Goal: Transaction & Acquisition: Book appointment/travel/reservation

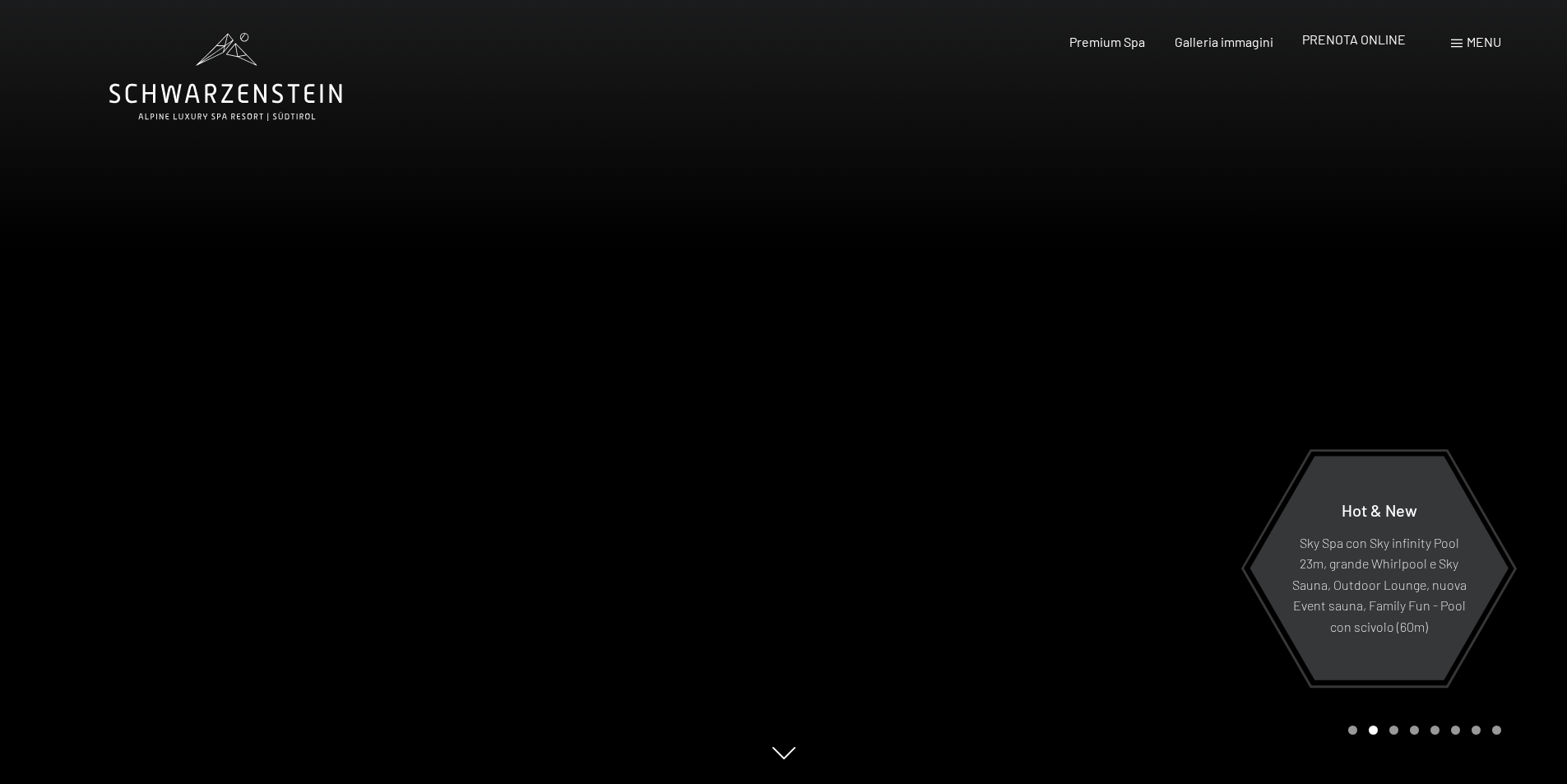
click at [1384, 45] on span "PRENOTA ONLINE" at bounding box center [1354, 39] width 104 height 16
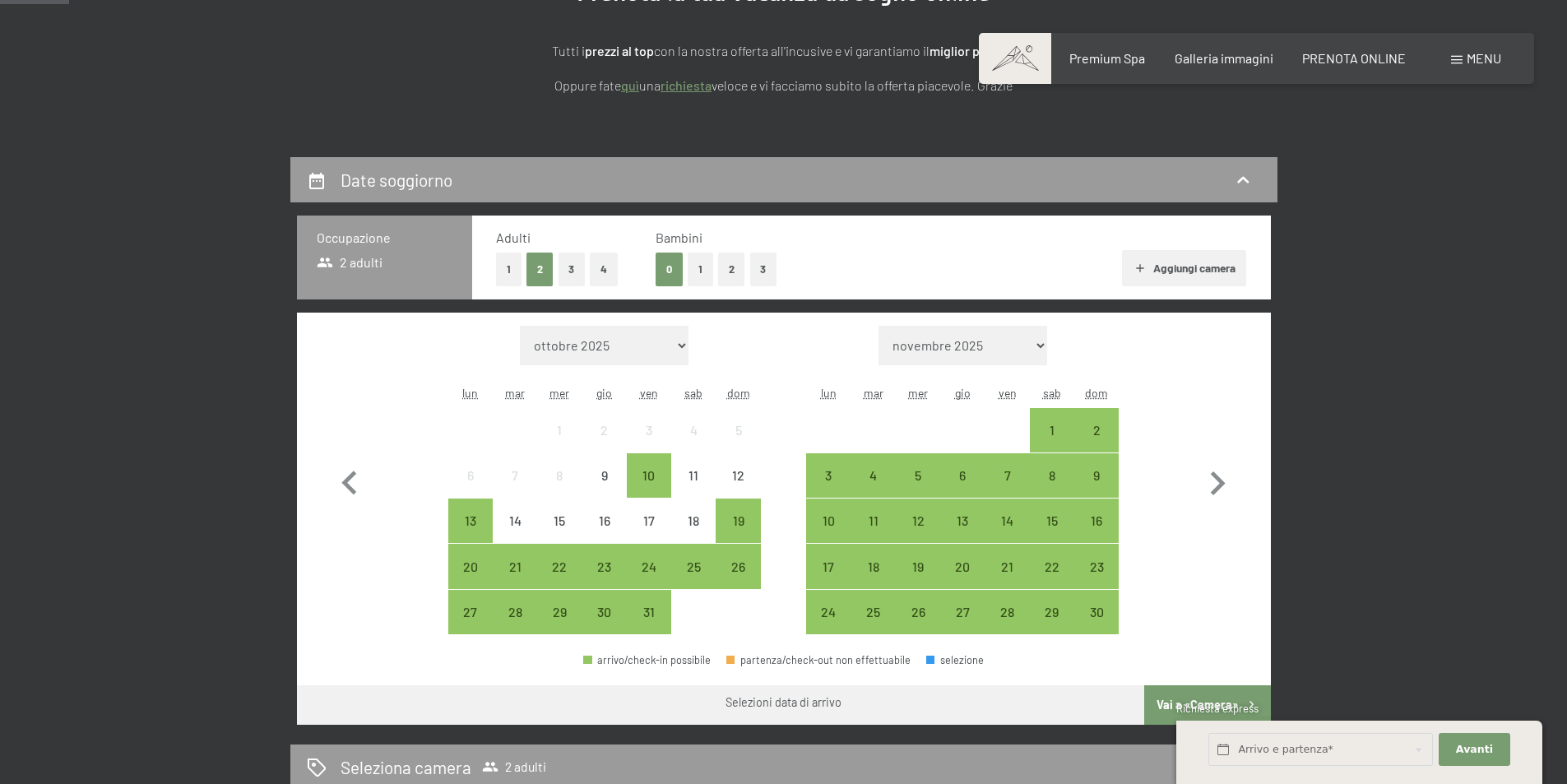
scroll to position [247, 0]
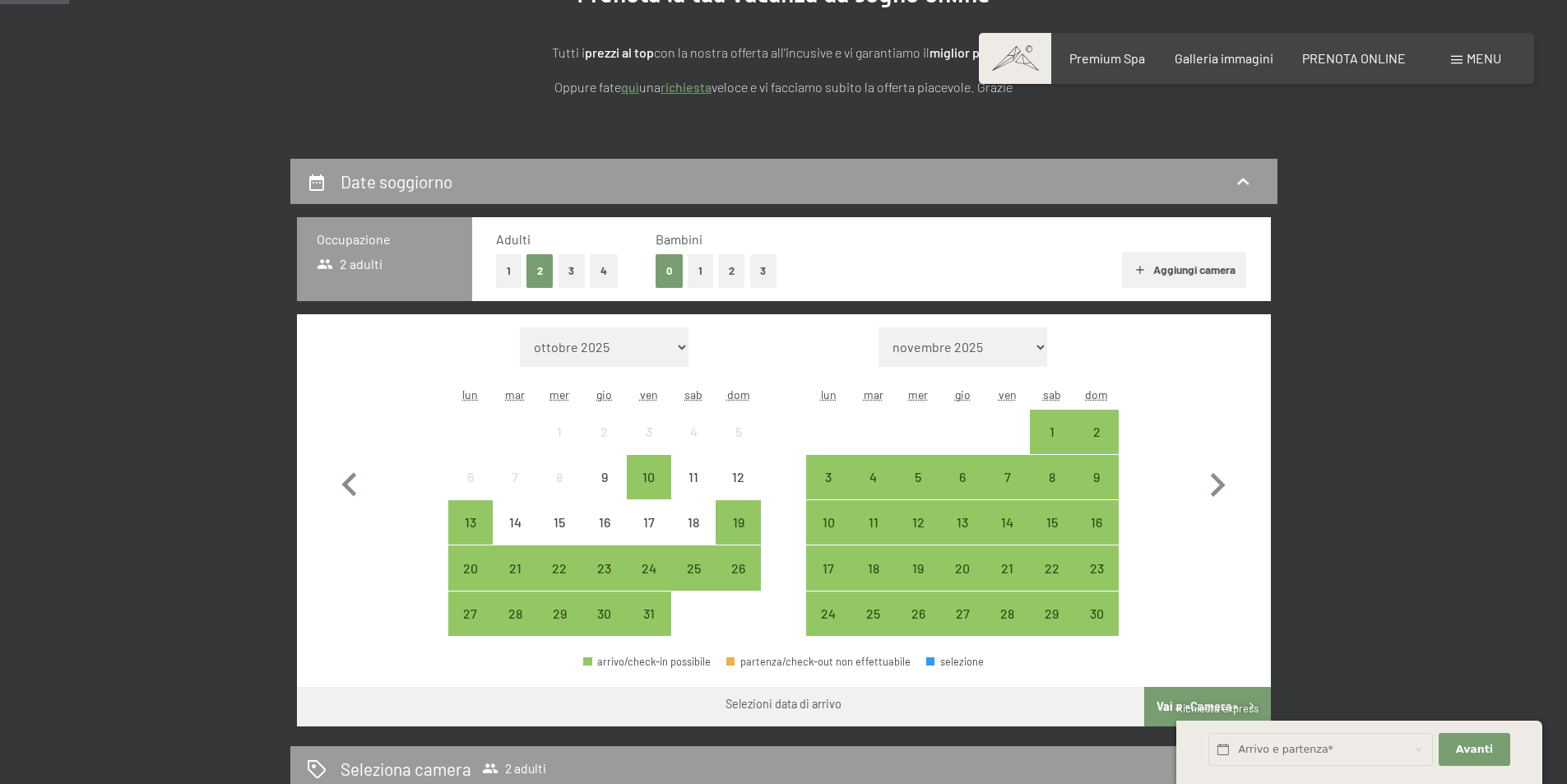
click at [727, 270] on button "2" at bounding box center [732, 271] width 27 height 34
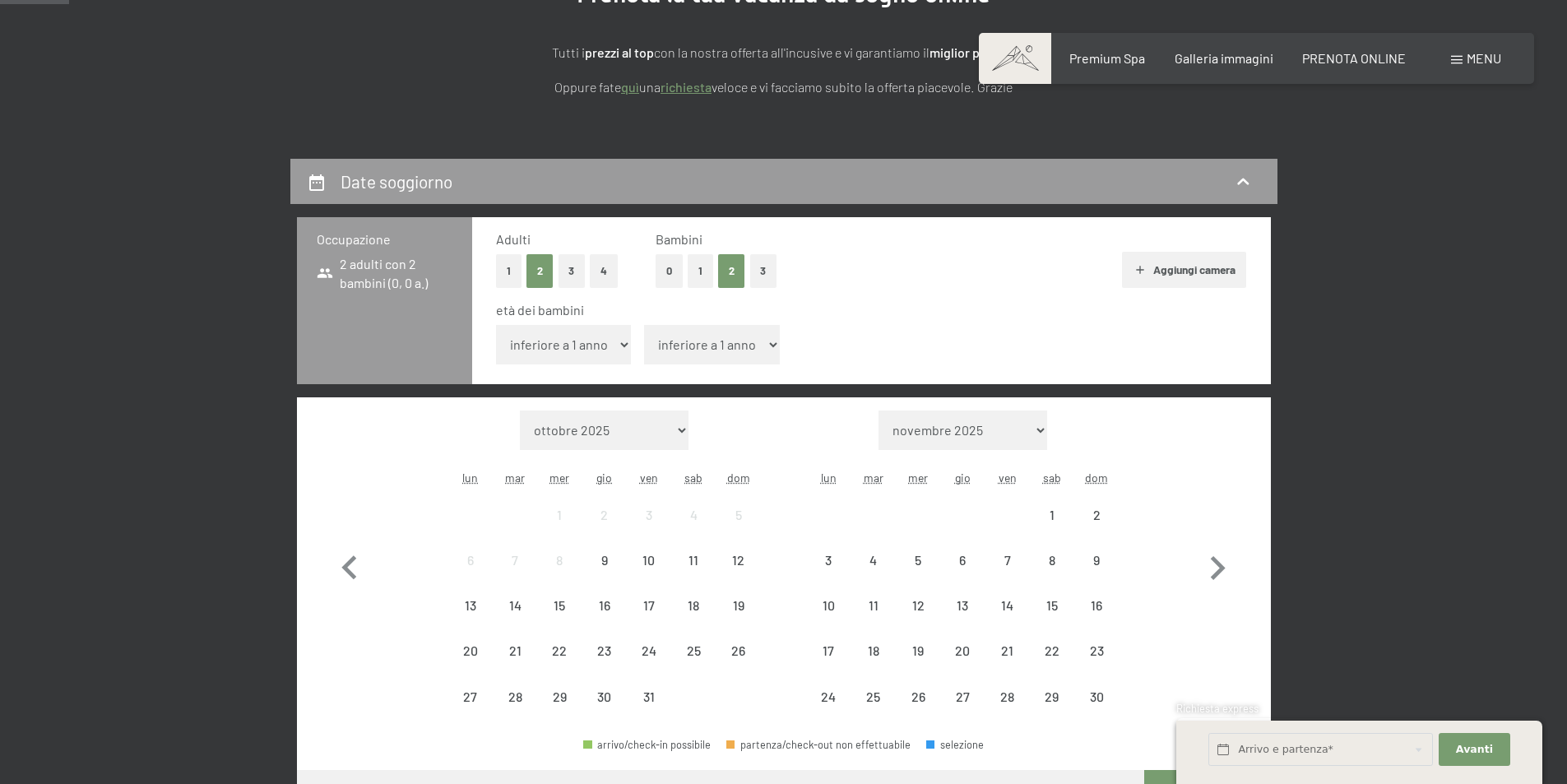
click at [561, 347] on select "inferiore a 1 anno 1 anno 2 anni 3 anni 4 anni 5 anni 6 anni 7 anni 8 anni 9 an…" at bounding box center [563, 344] width 135 height 40
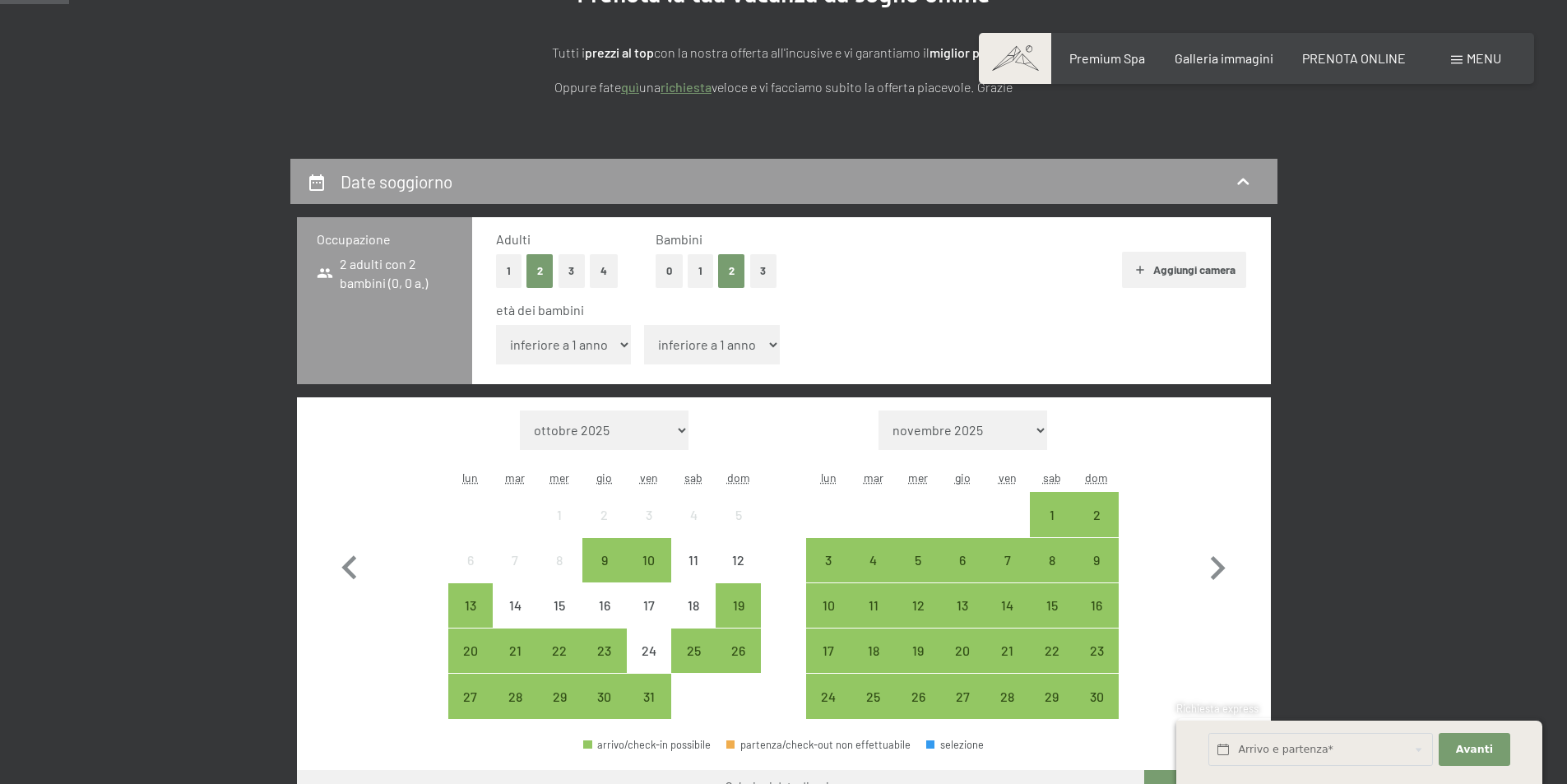
select select "5"
click at [496, 324] on select "inferiore a 1 anno 1 anno 2 anni 3 anni 4 anni 5 anni 6 anni 7 anni 8 anni 9 an…" at bounding box center [563, 344] width 135 height 40
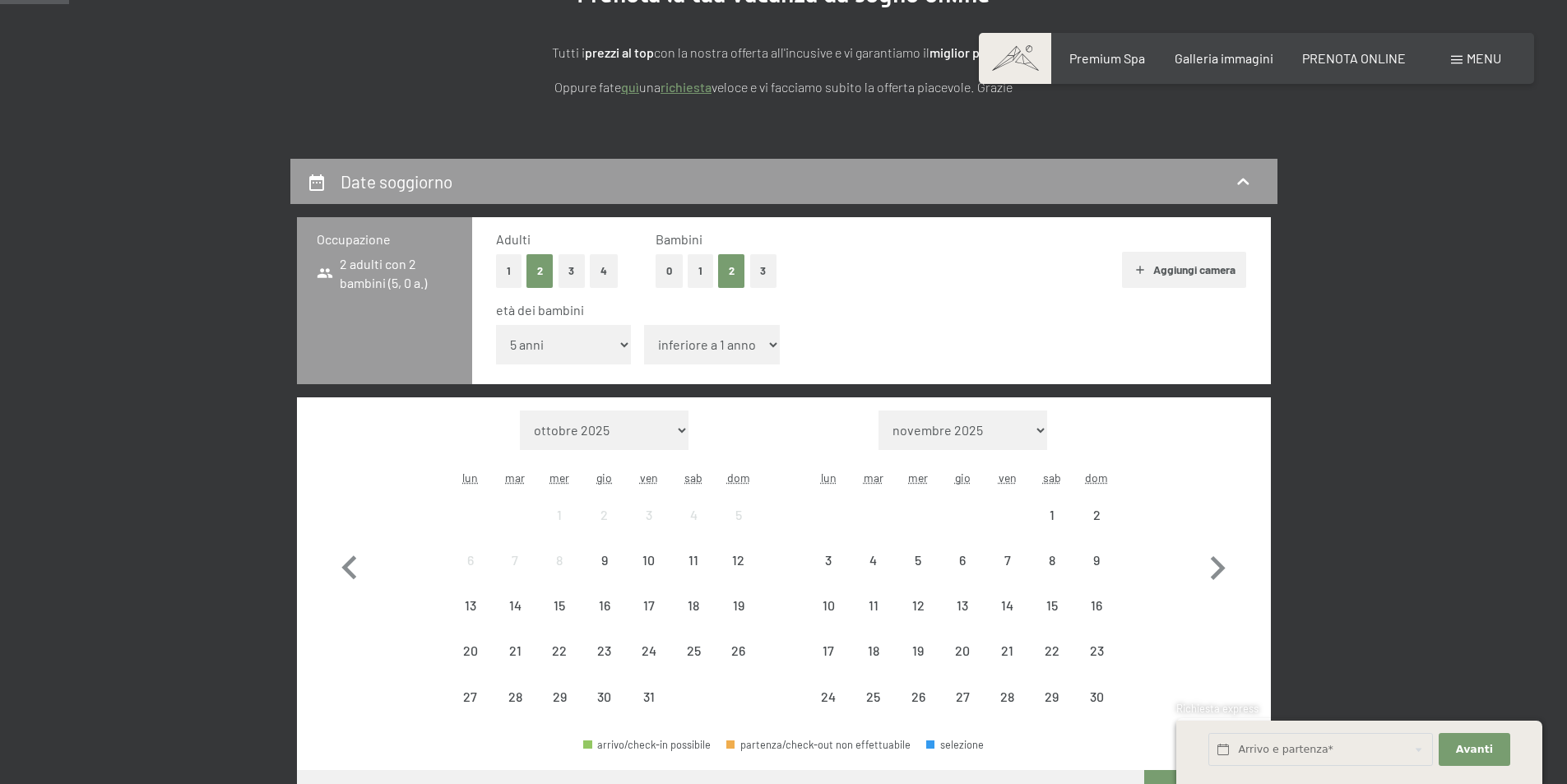
click at [714, 339] on select "inferiore a 1 anno 1 anno 2 anni 3 anni 4 anni 5 anni 6 anni 7 anni 8 anni 9 an…" at bounding box center [712, 344] width 135 height 40
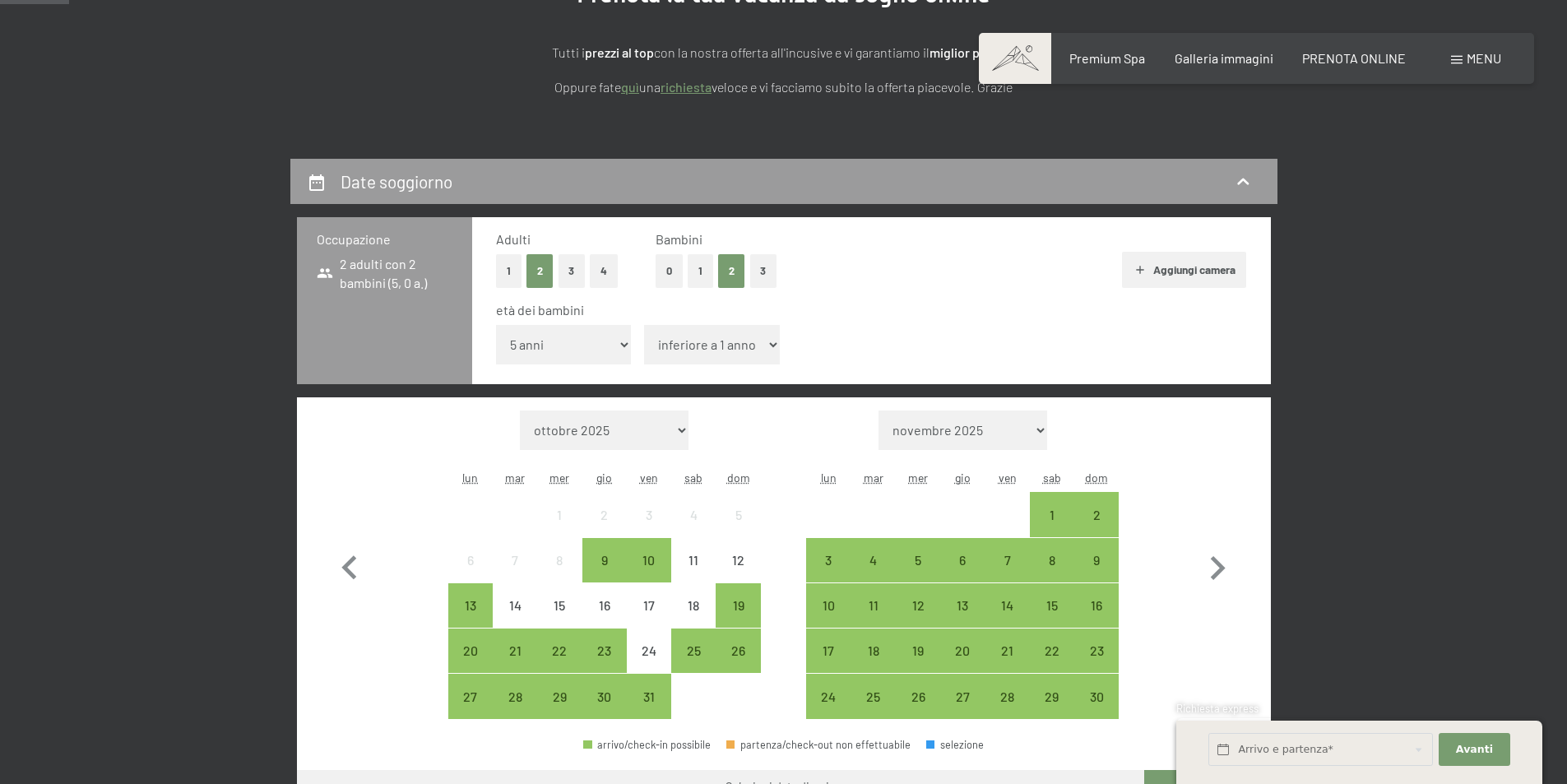
select select "9"
click at [644, 324] on select "inferiore a 1 anno 1 anno 2 anni 3 anni 4 anni 5 anni 6 anni 7 anni 8 anni 9 an…" at bounding box center [712, 344] width 135 height 40
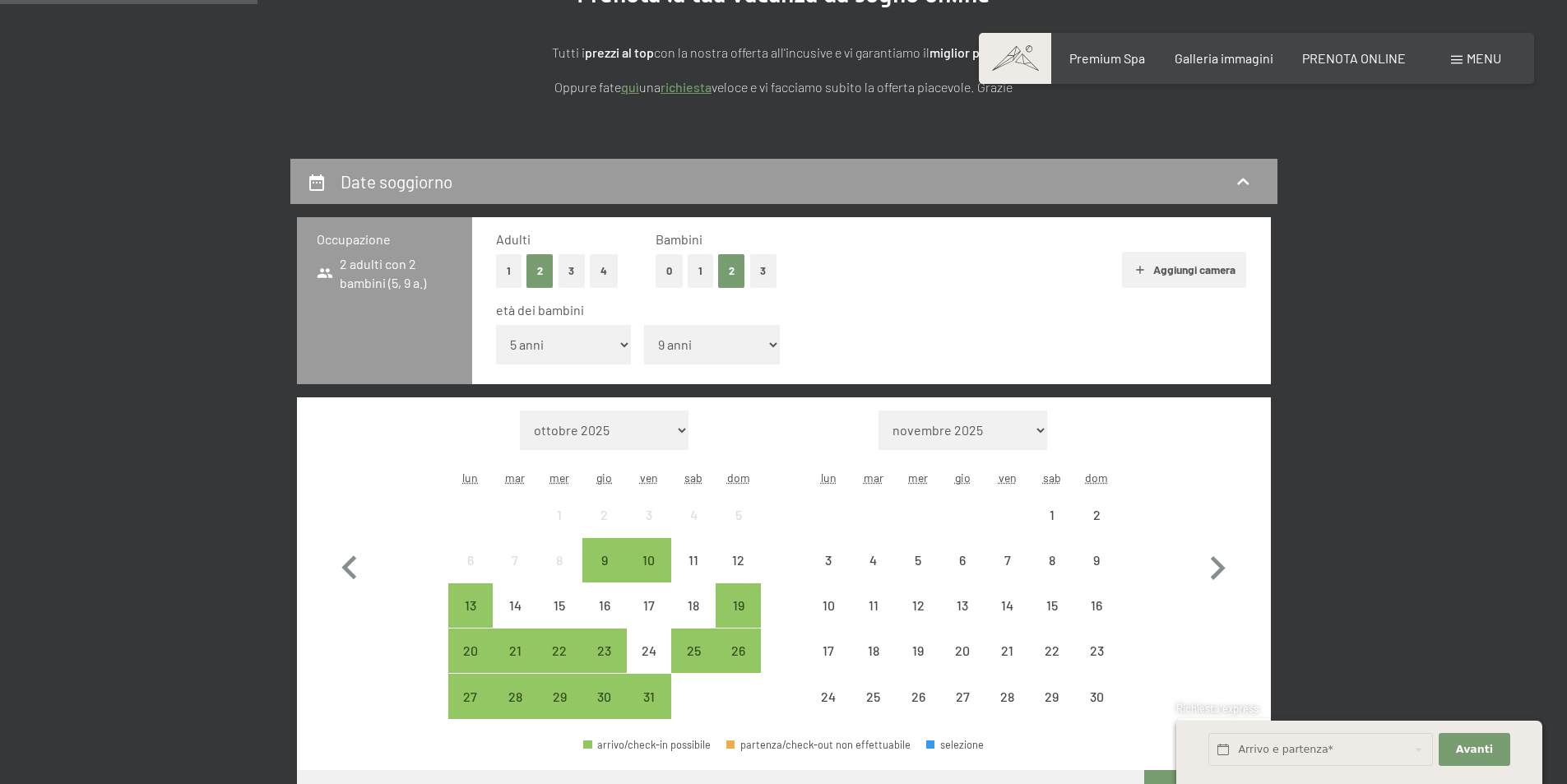
scroll to position [411, 0]
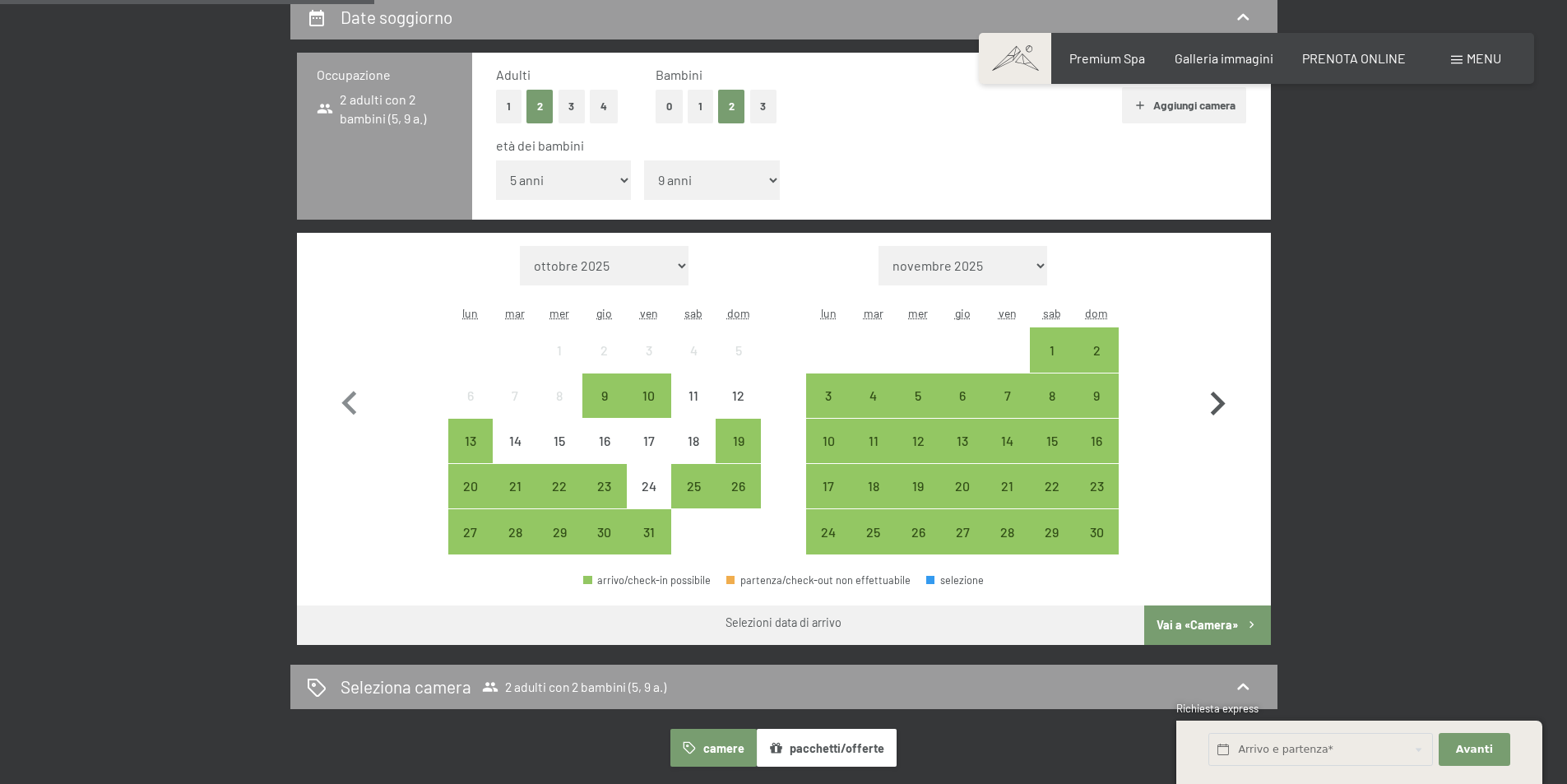
click at [1216, 396] on icon "button" at bounding box center [1219, 403] width 15 height 24
select select "[DATE]"
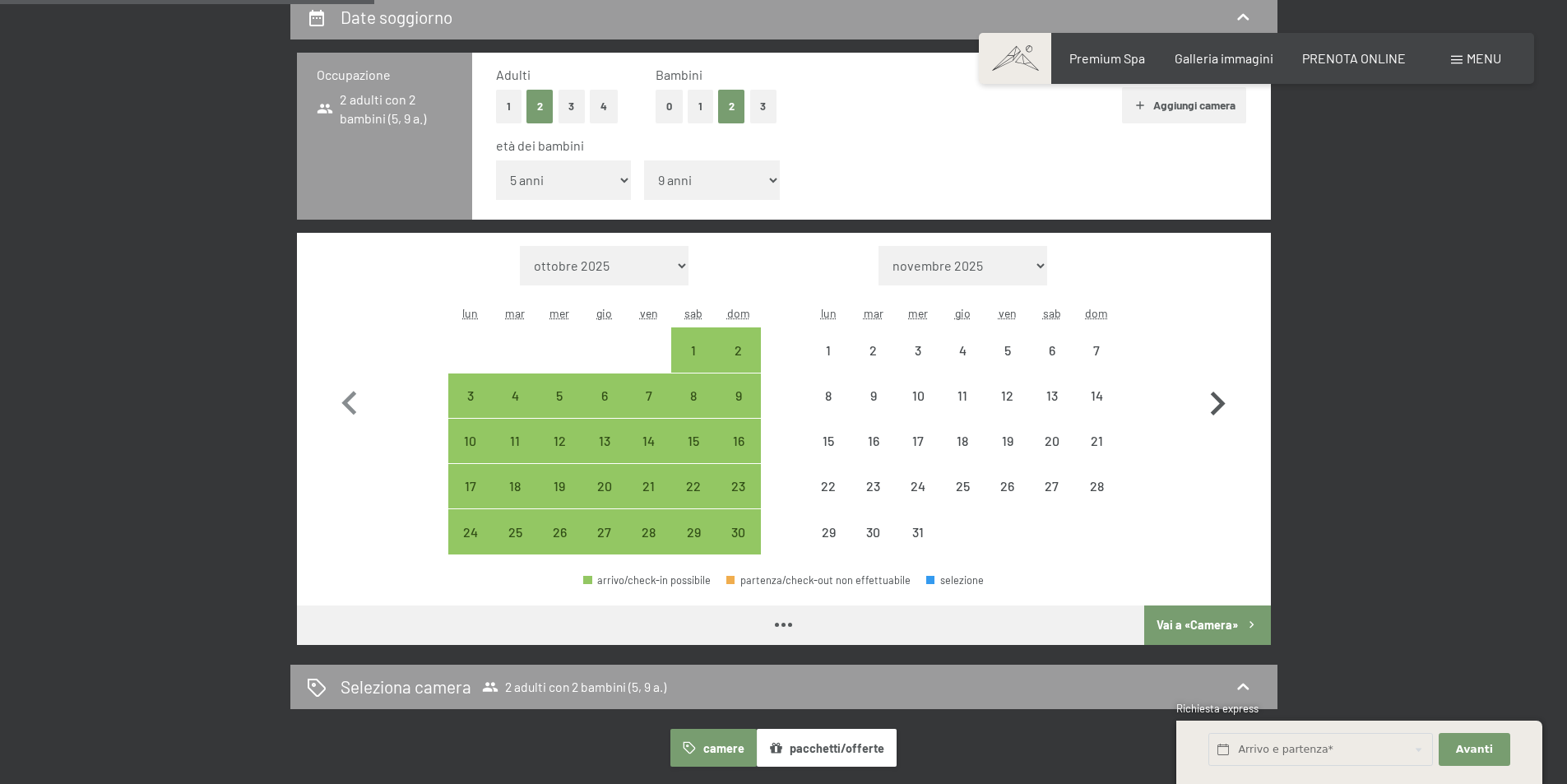
click at [1216, 396] on icon "button" at bounding box center [1219, 403] width 15 height 24
select select "[DATE]"
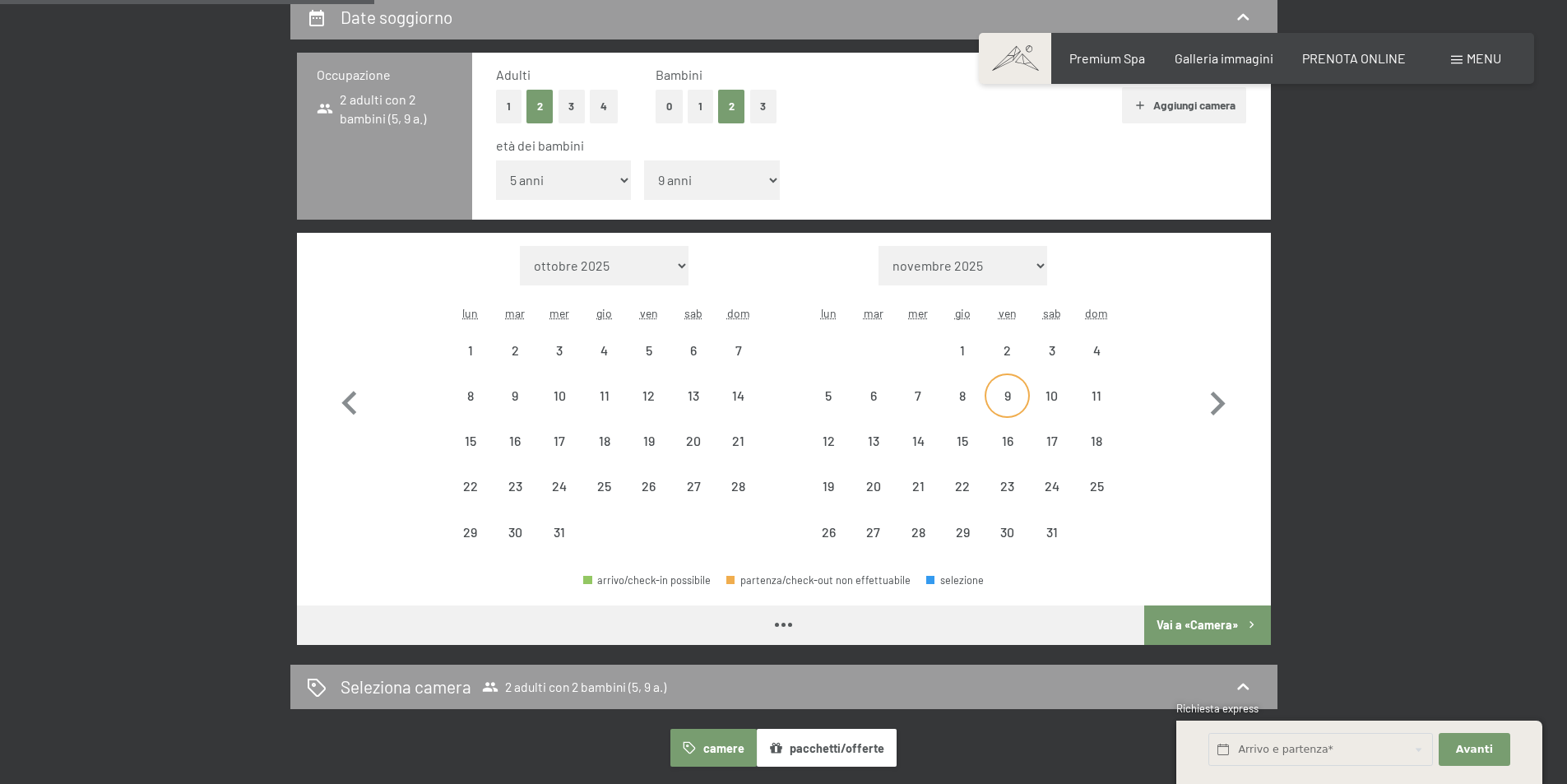
select select "[DATE]"
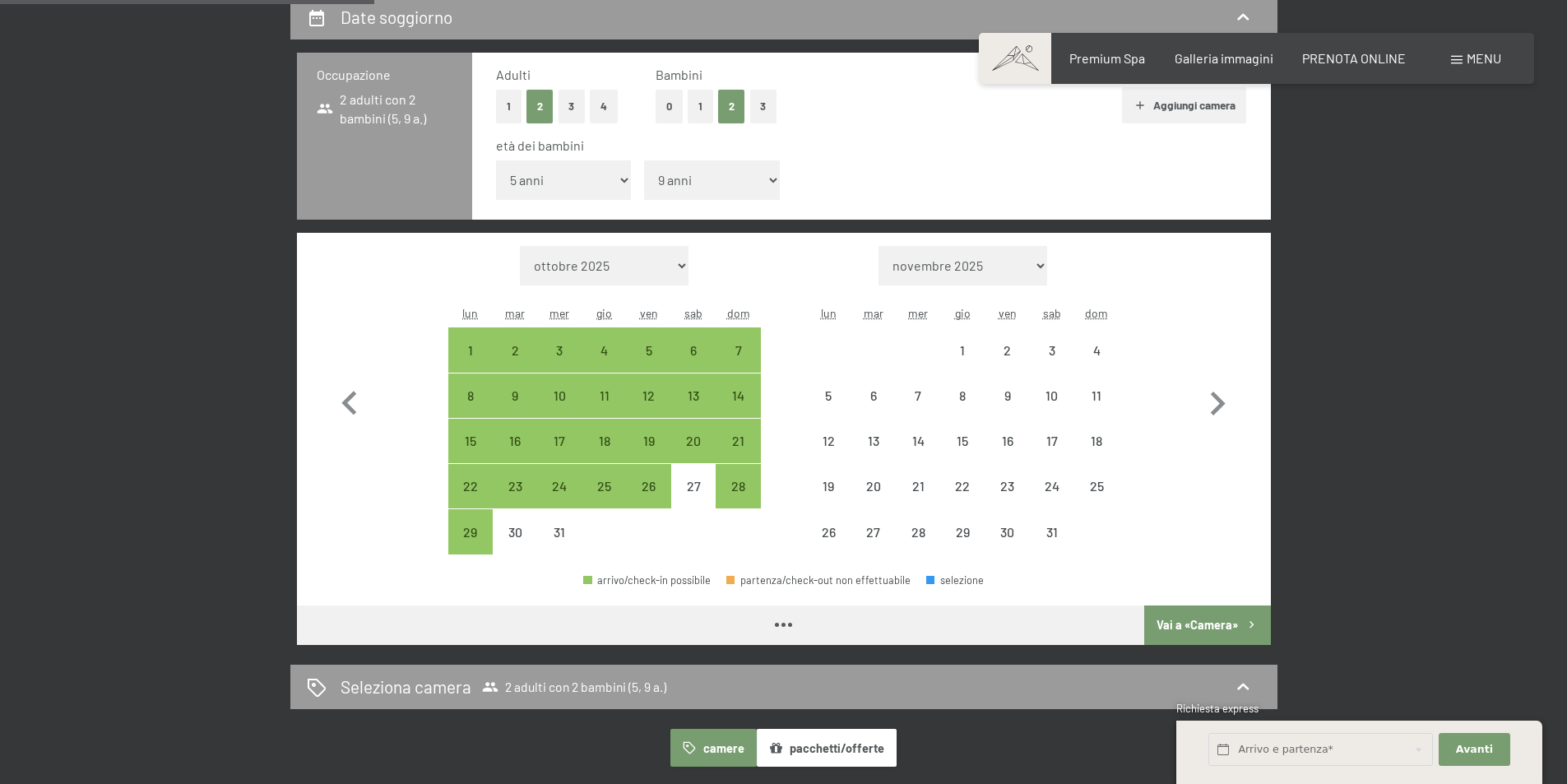
select select "[DATE]"
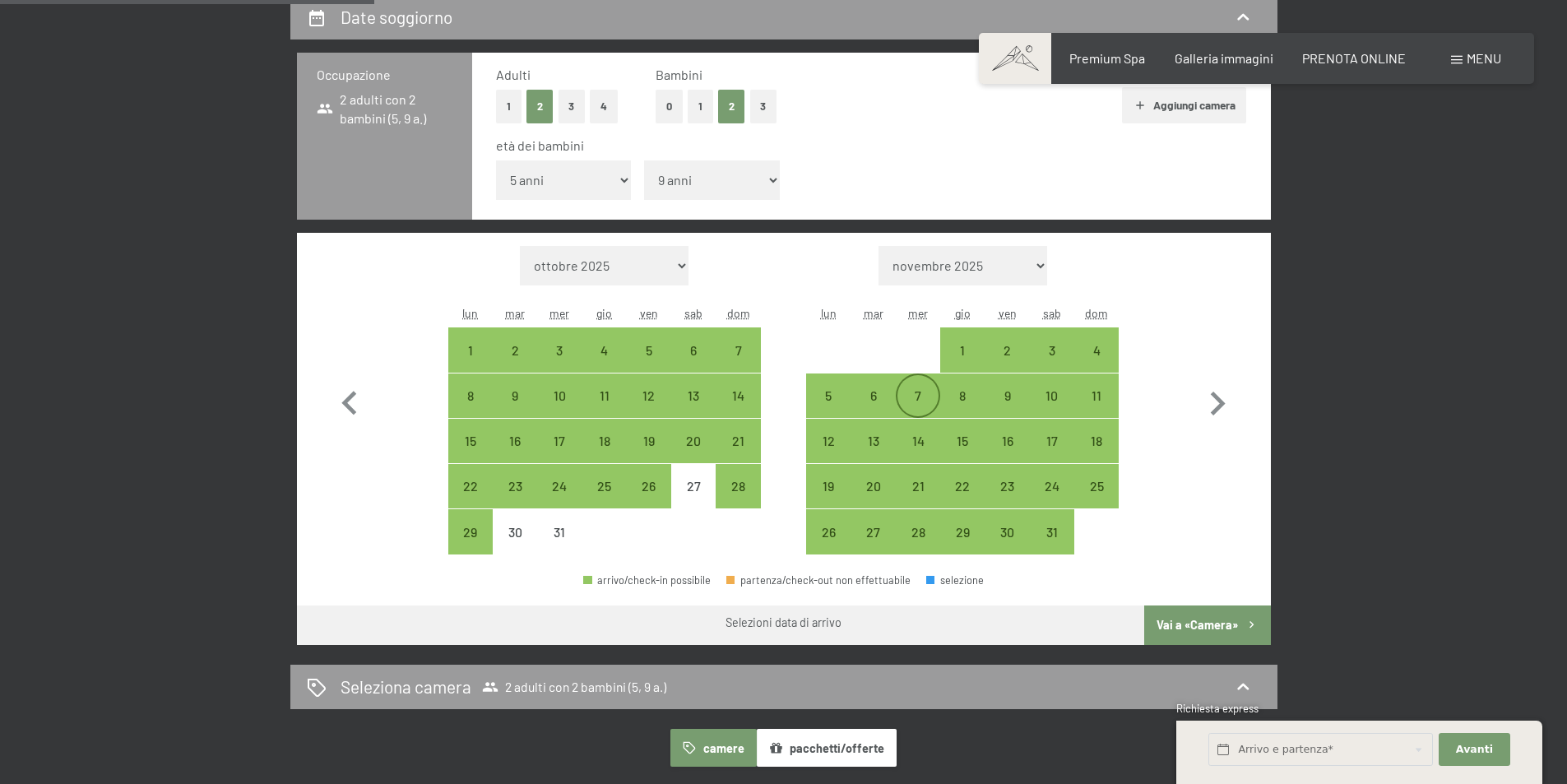
click at [925, 398] on div "7" at bounding box center [918, 409] width 41 height 41
select select "[DATE]"
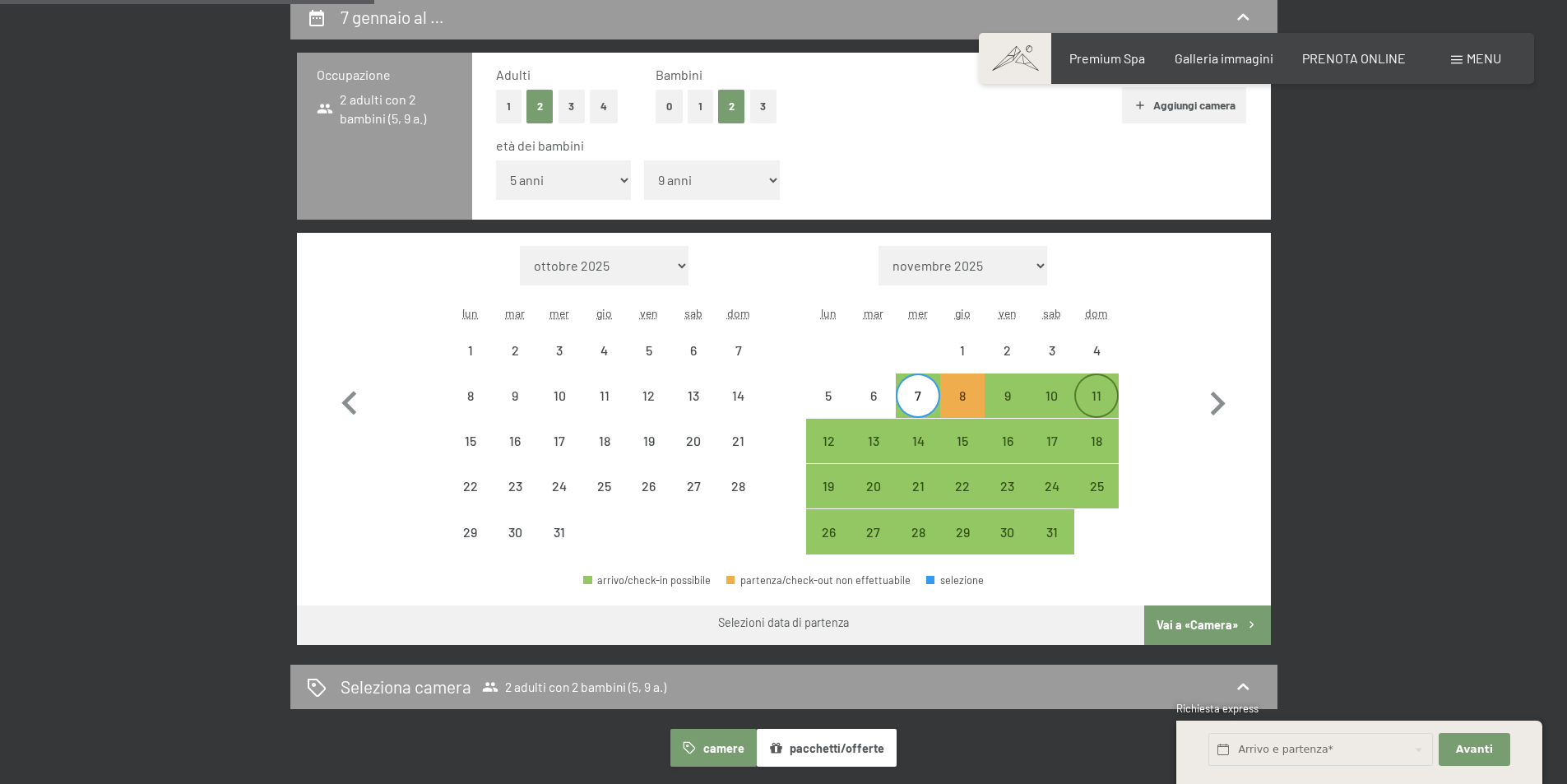
click at [1106, 399] on div "11" at bounding box center [1096, 409] width 41 height 41
select select "[DATE]"
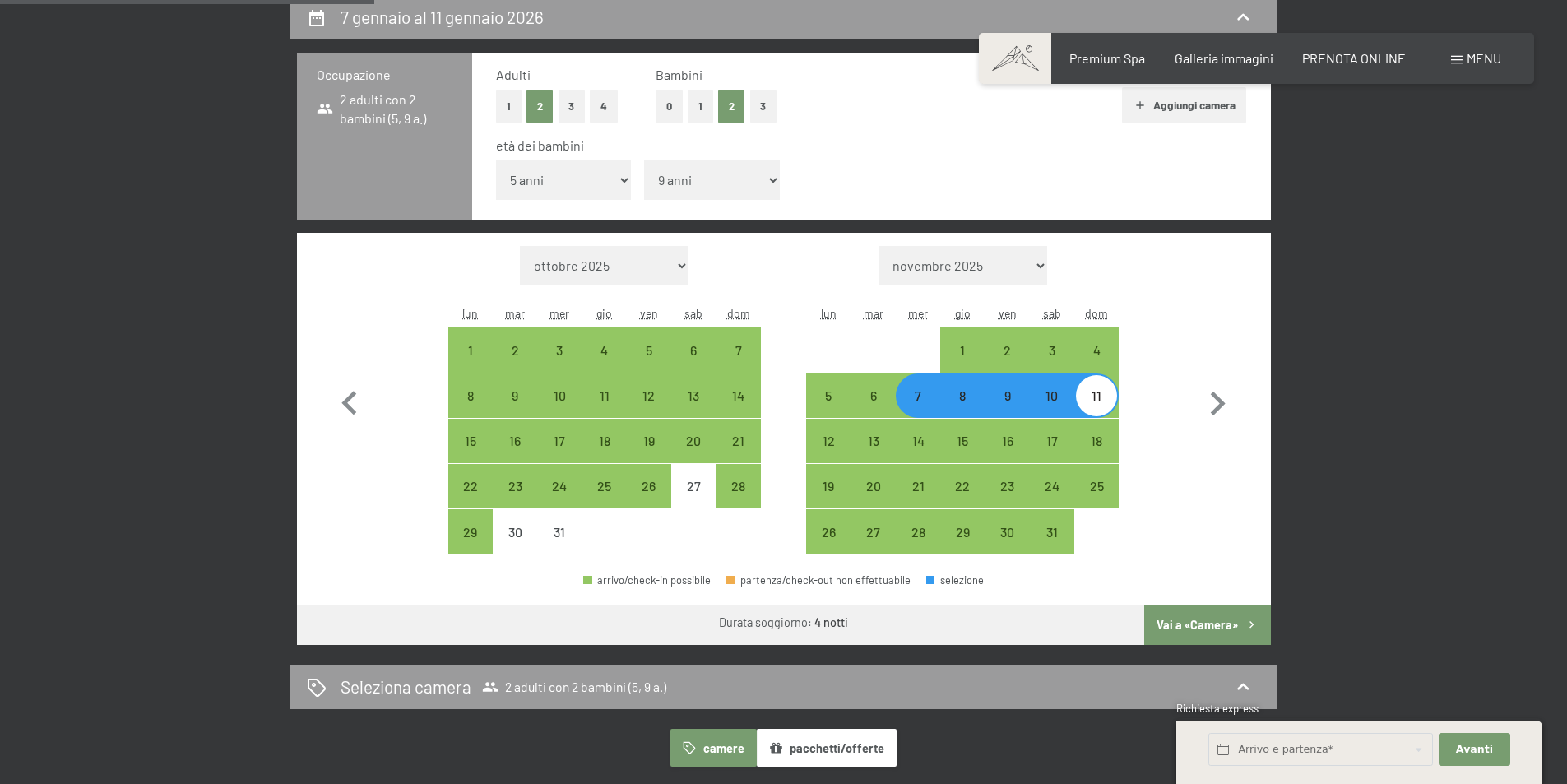
click at [1190, 626] on button "Vai a «Camera»" at bounding box center [1208, 625] width 125 height 40
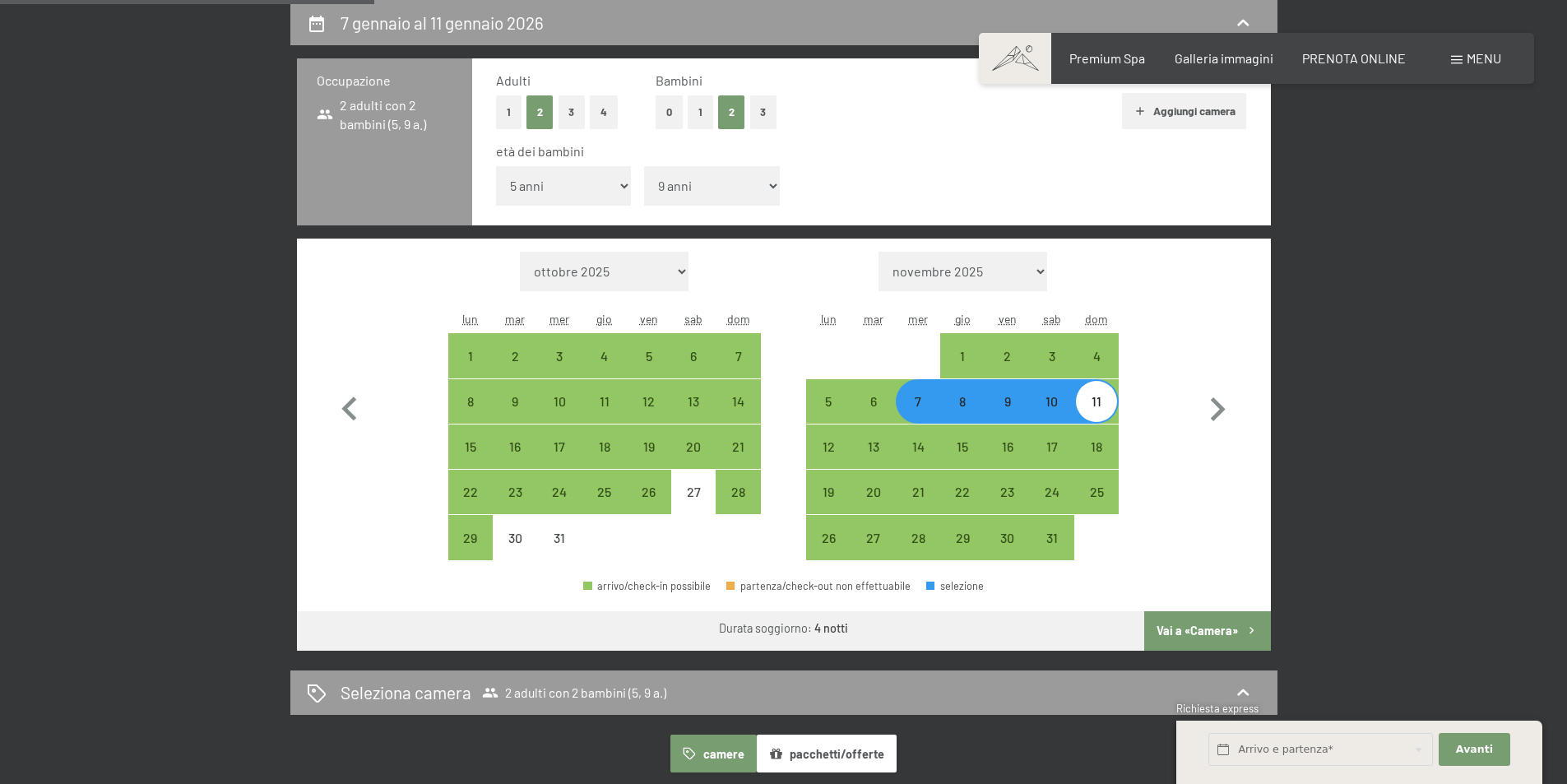
select select "[DATE]"
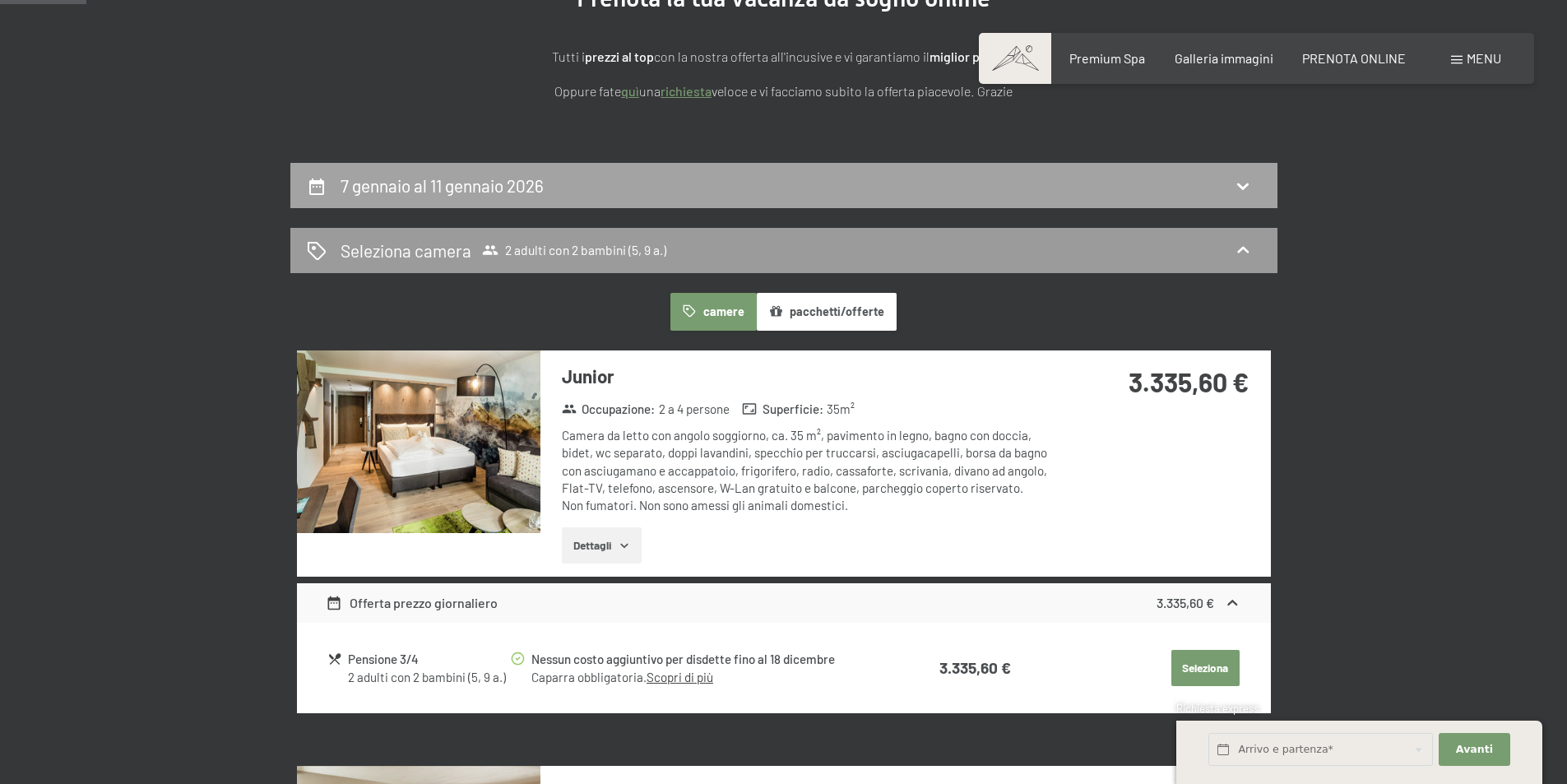
scroll to position [241, 0]
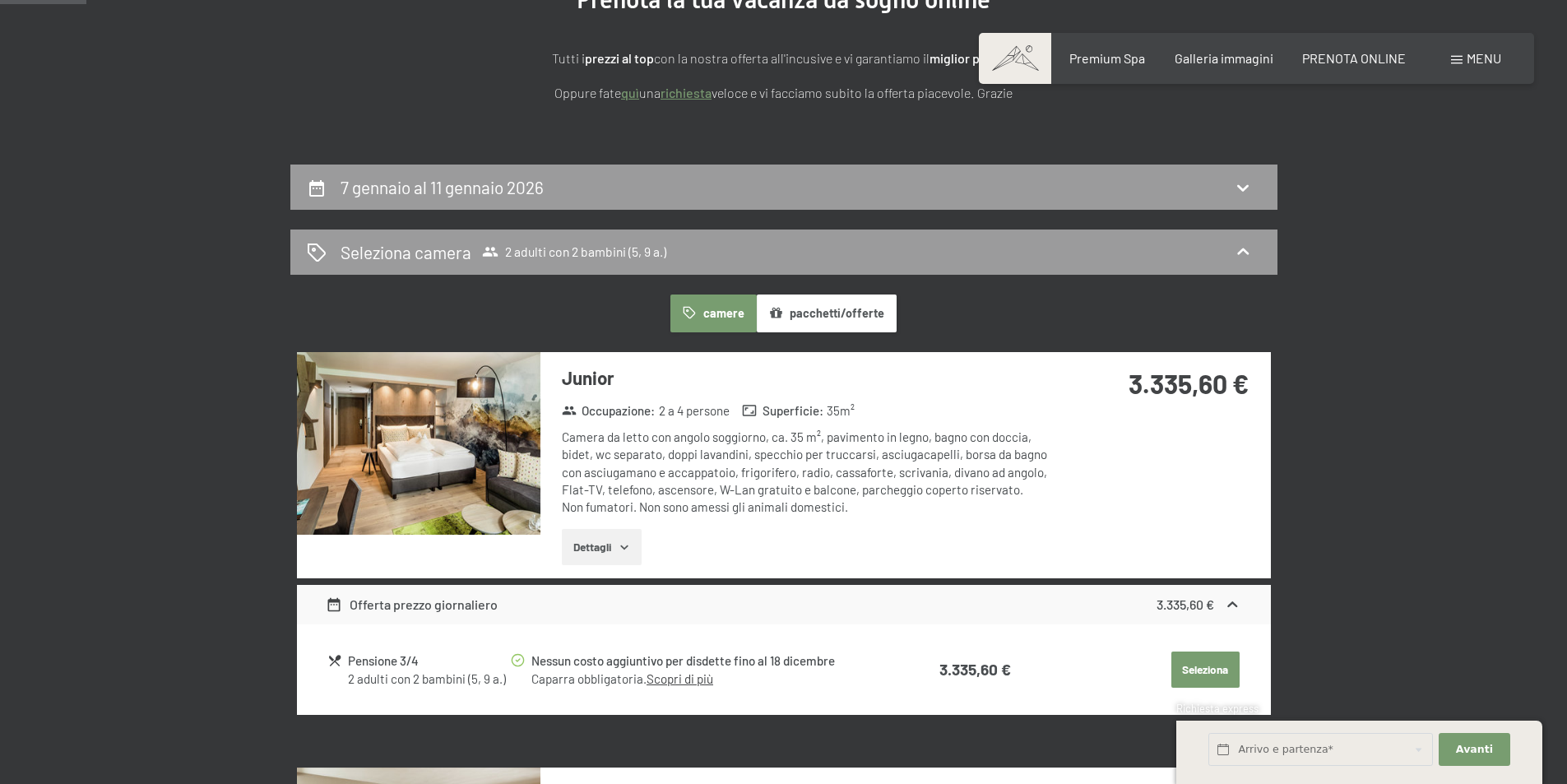
click at [551, 187] on div "7 gennaio al 11 gennaio 2026" at bounding box center [445, 187] width 210 height 24
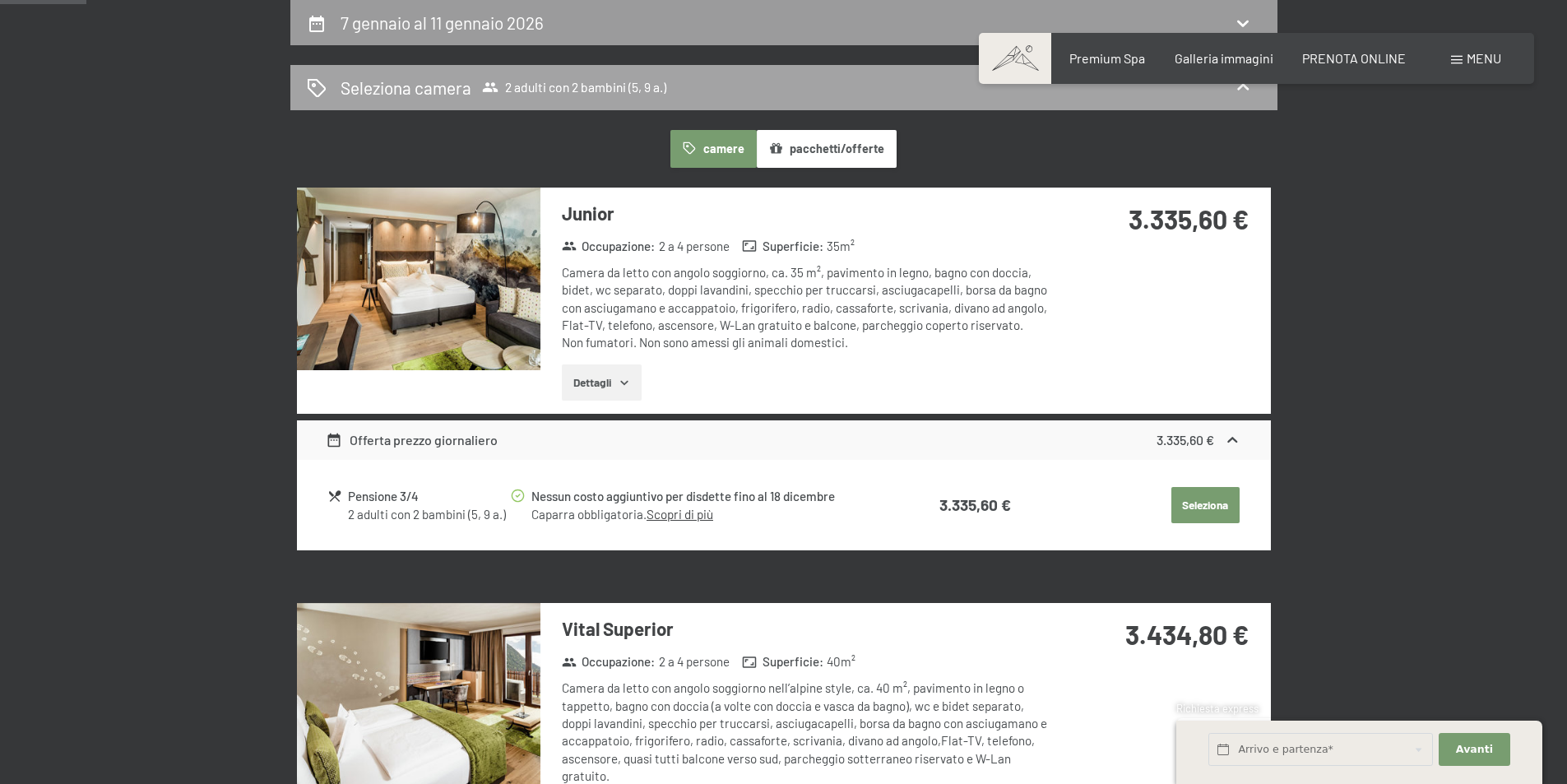
select select "5"
select select "9"
select select "[DATE]"
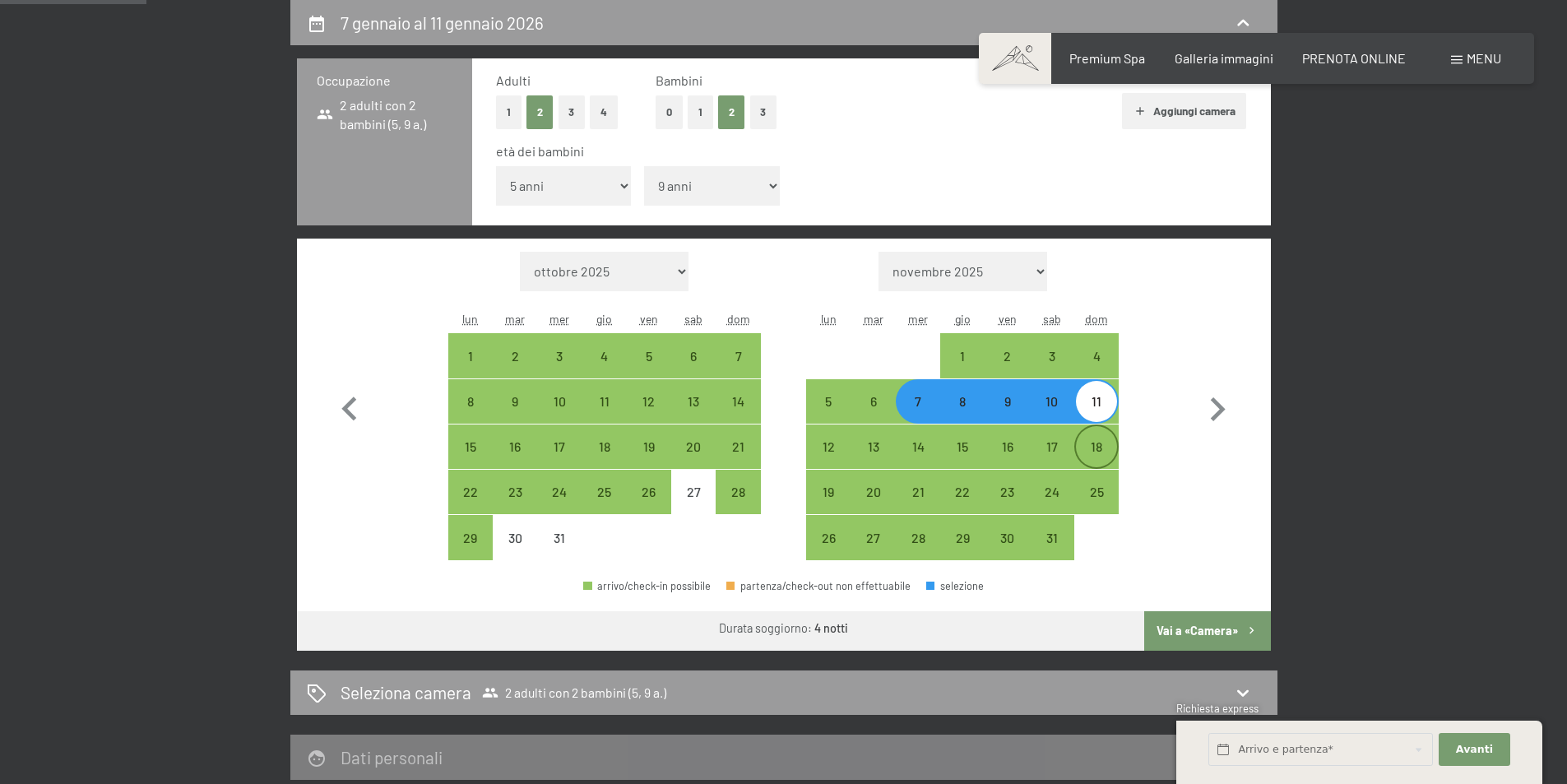
click at [1087, 453] on div "18" at bounding box center [1096, 460] width 41 height 41
select select "[DATE]"
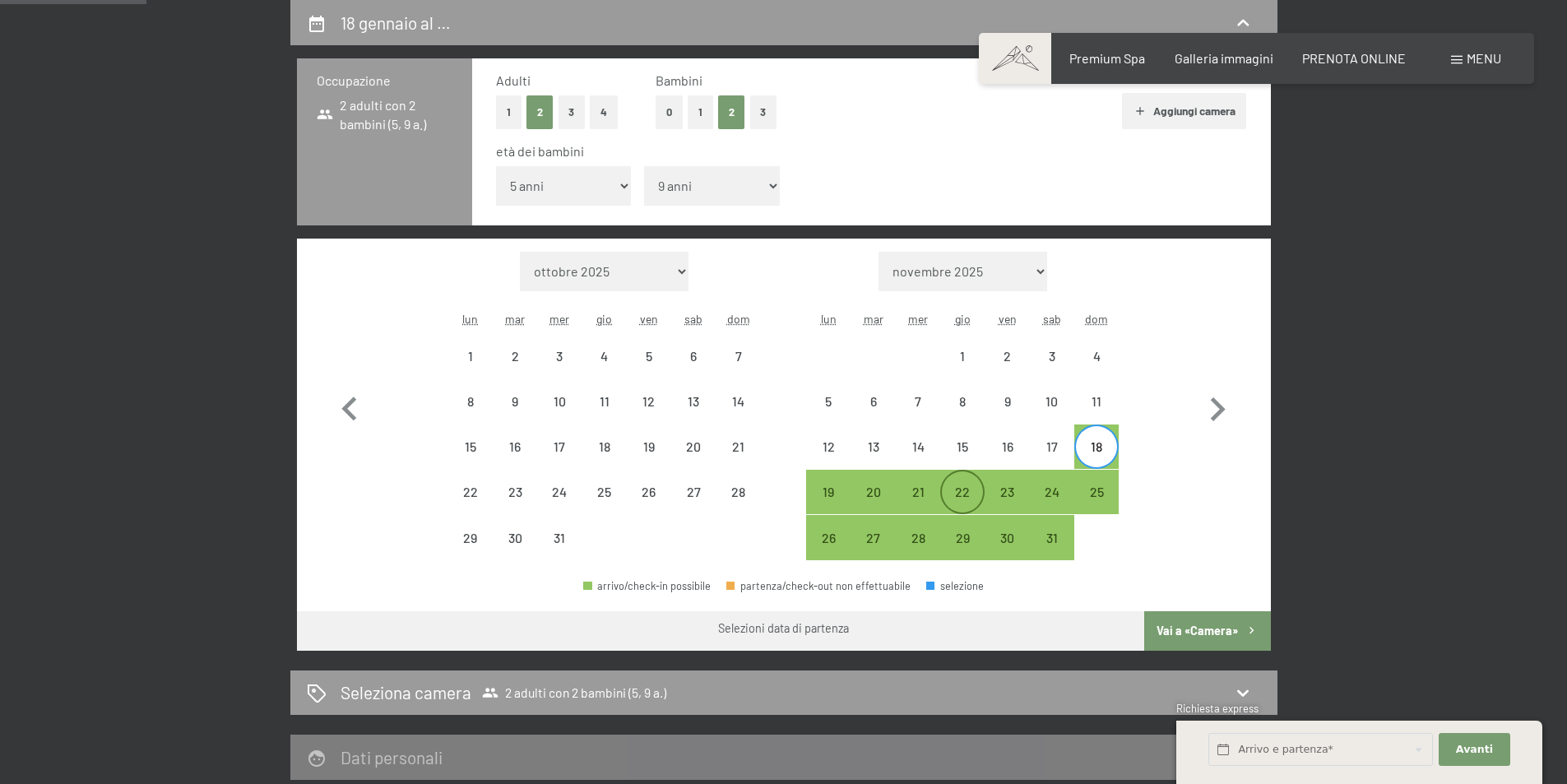
click at [960, 498] on div "22" at bounding box center [962, 505] width 41 height 41
select select "[DATE]"
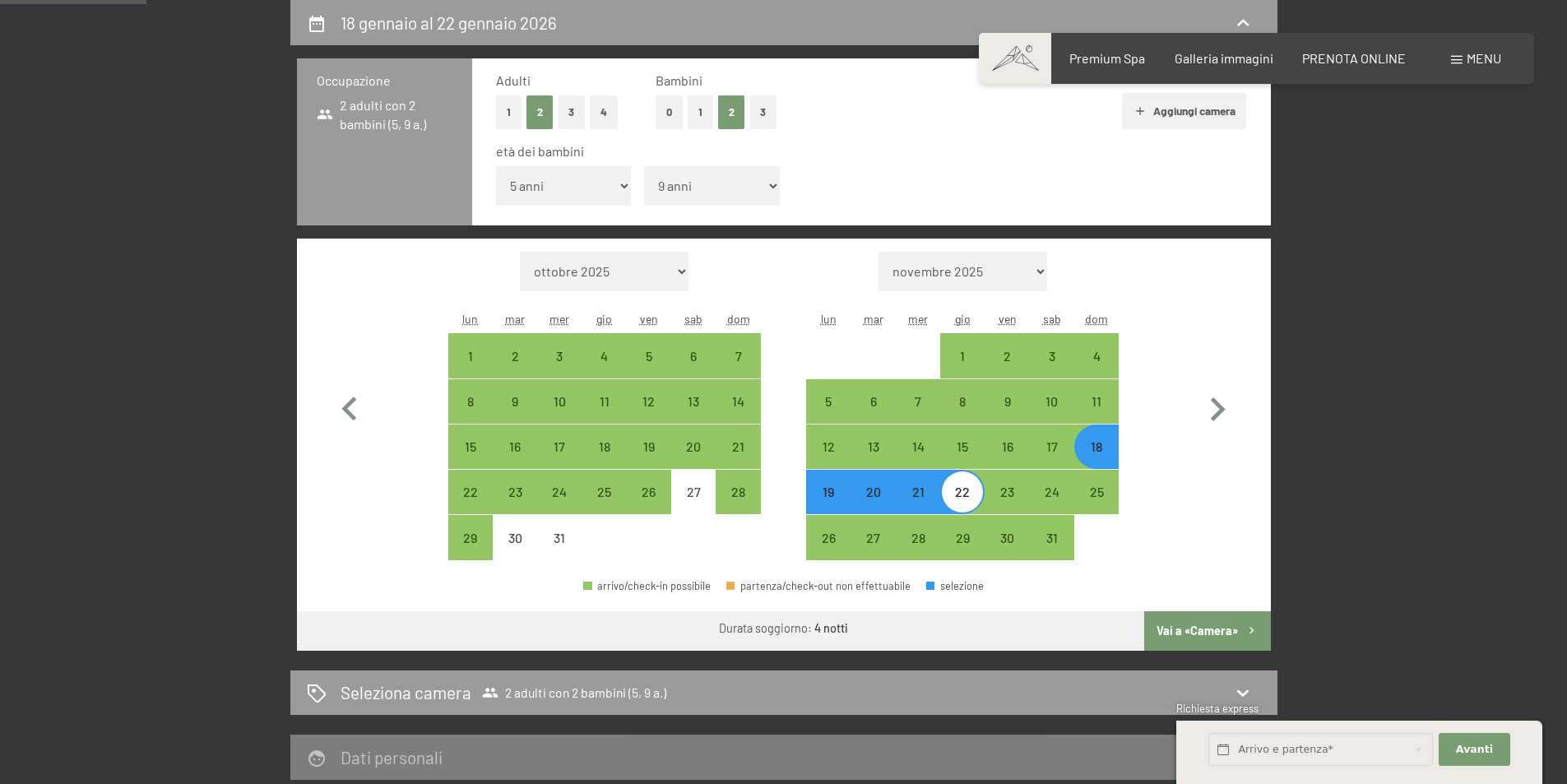
click at [1240, 638] on button "Vai a «Camera»" at bounding box center [1208, 631] width 125 height 40
select select "[DATE]"
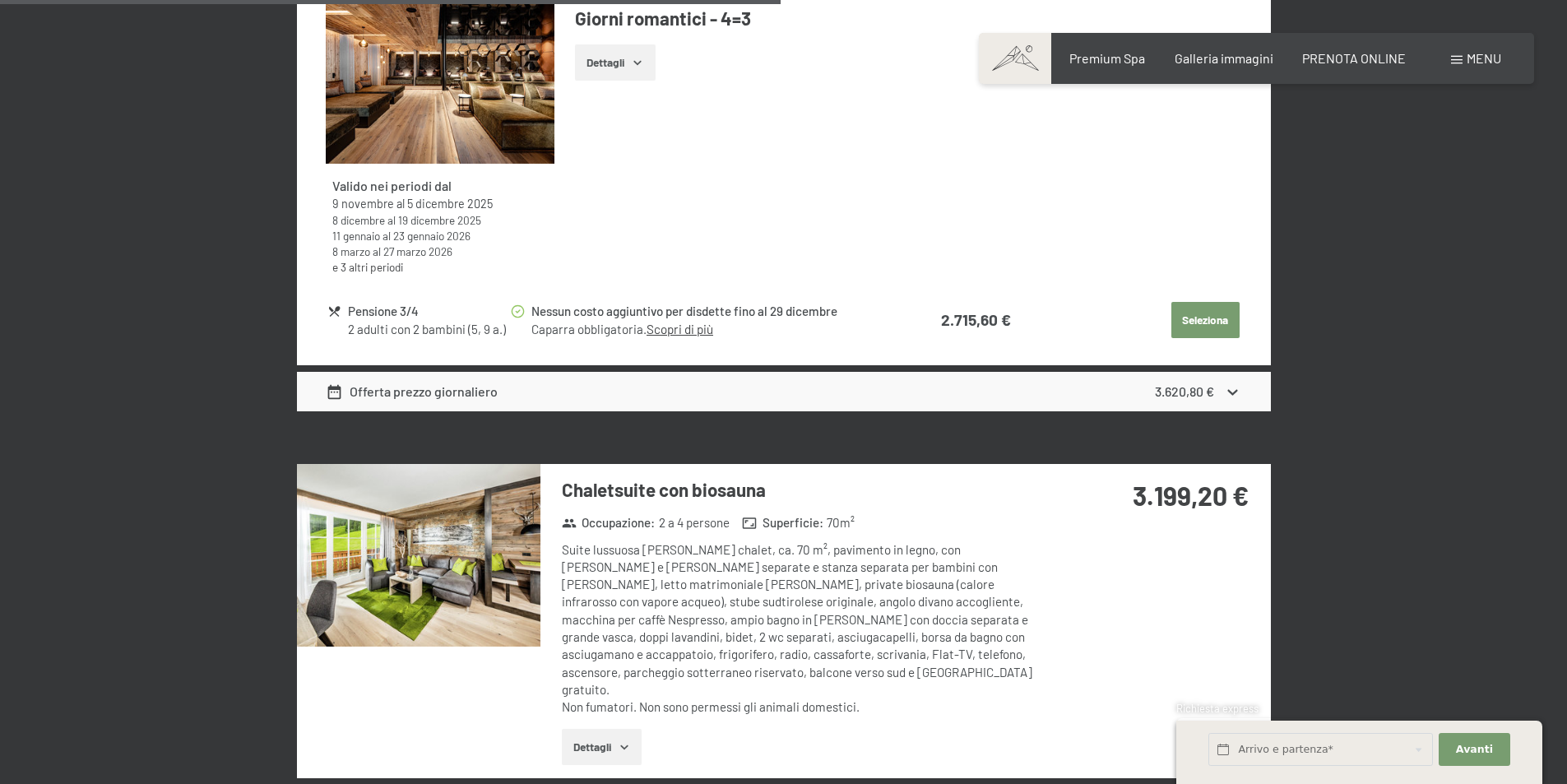
scroll to position [3372, 0]
